Goal: Use online tool/utility: Utilize a website feature to perform a specific function

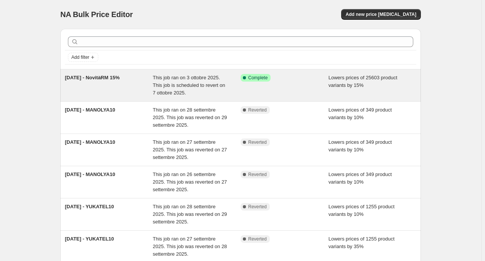
click at [281, 81] on div "Success Complete Complete" at bounding box center [279, 78] width 77 height 8
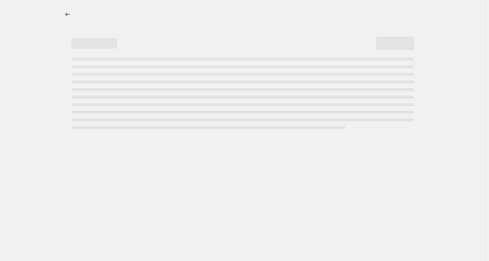
select select "percentage"
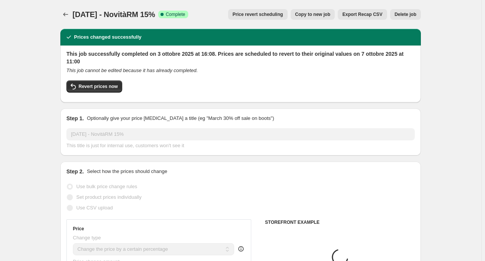
select select "tag"
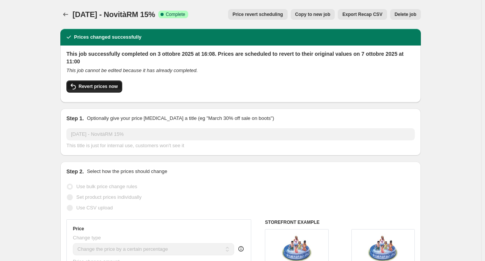
click at [101, 87] on span "Revert prices now" at bounding box center [98, 87] width 39 height 6
checkbox input "false"
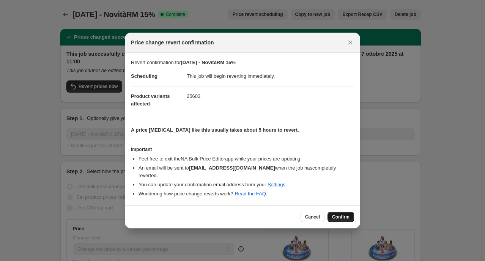
click at [341, 214] on span "Confirm" at bounding box center [340, 217] width 17 height 6
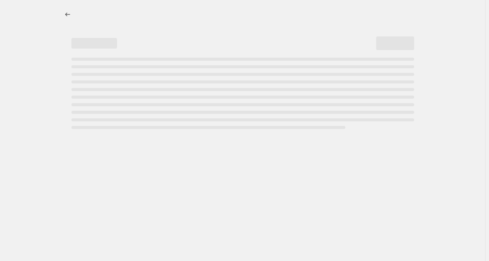
select select "percentage"
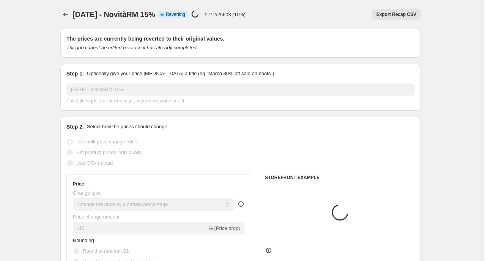
select select "tag"
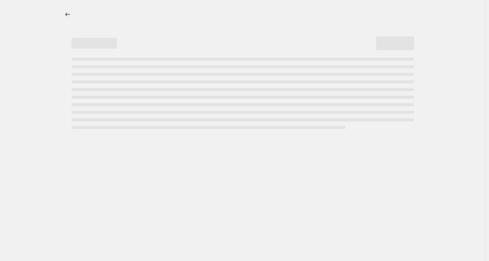
select select "percentage"
select select "tag"
